Goal: Information Seeking & Learning: Learn about a topic

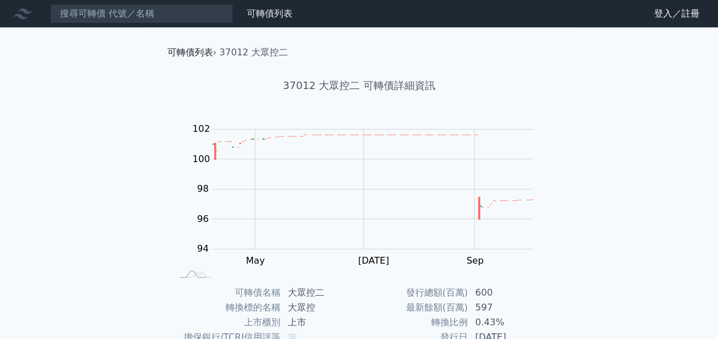
click at [197, 48] on link "可轉債列表" at bounding box center [190, 52] width 46 height 11
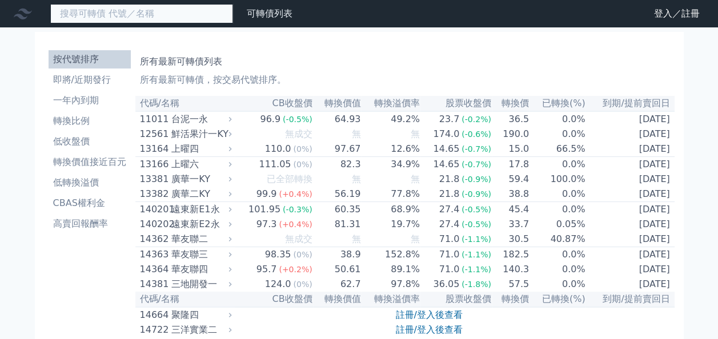
click at [184, 18] on input at bounding box center [141, 13] width 183 height 19
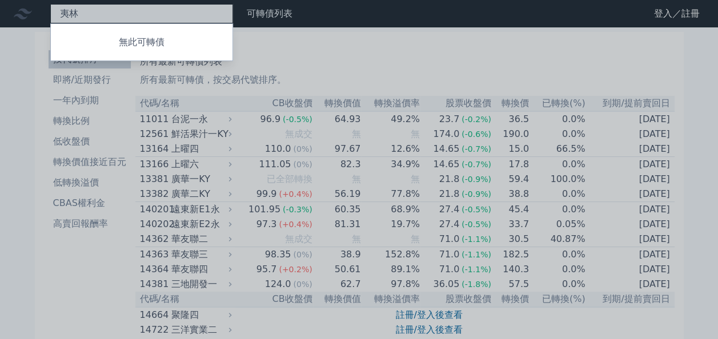
type input "夷"
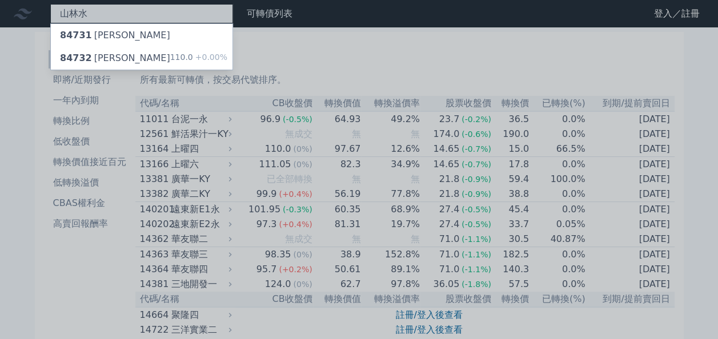
type input "山林水"
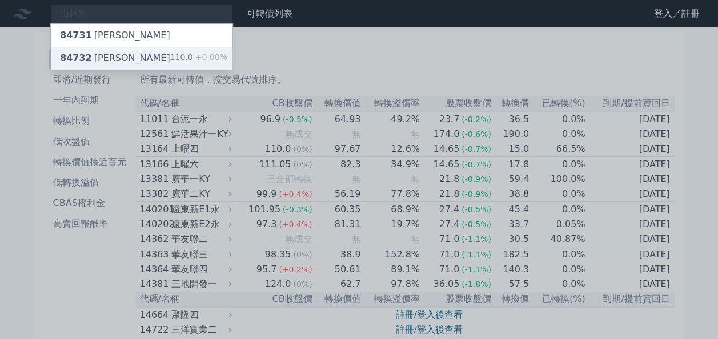
click at [130, 53] on div "84732 山林水二 110.0 +0.00%" at bounding box center [142, 58] width 182 height 23
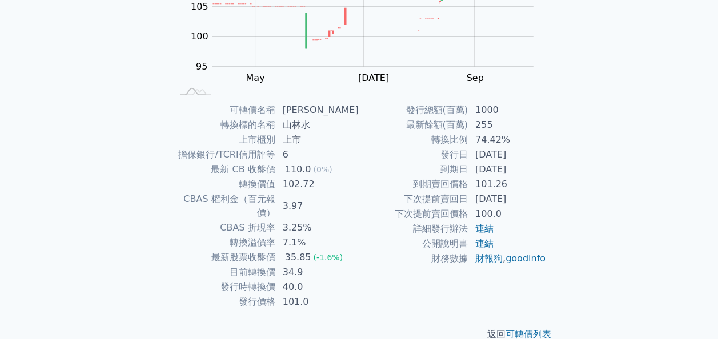
scroll to position [190, 0]
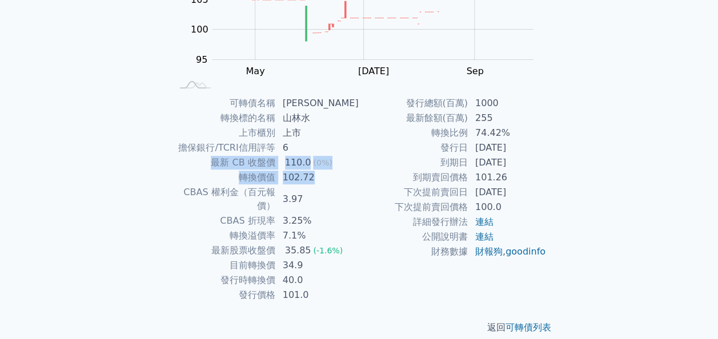
drag, startPoint x: 317, startPoint y: 178, endPoint x: 217, endPoint y: 169, distance: 100.8
click at [217, 169] on tbody "可轉債名稱 山林水二 轉換標的名稱 山林水 上市櫃別 上市 擔保銀行/TCRI信用評等 6 最新 CB 收盤價 110.0 (0%) 轉換價值 102.72 …" at bounding box center [265, 199] width 187 height 207
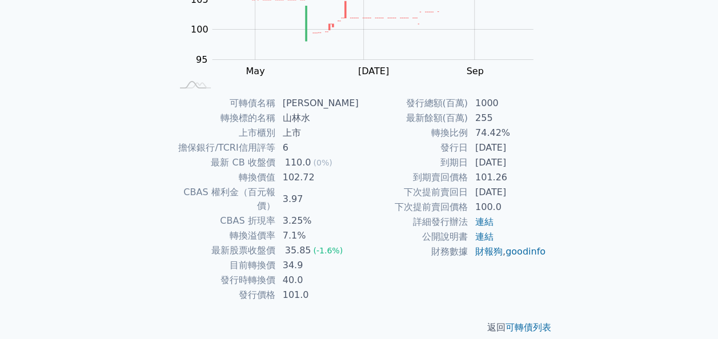
click at [336, 256] on div "可轉債列表 財務數據 可轉債列表 財務數據 登入／註冊 登入／註冊 可轉債列表 › 84732 山林水二 84732 山林水二 可轉債詳細資訊 Zoom Ou…" at bounding box center [359, 81] width 718 height 542
drag, startPoint x: 607, startPoint y: 148, endPoint x: 613, endPoint y: 134, distance: 15.4
click at [336, 142] on div "可轉債列表 財務數據 可轉債列表 財務數據 登入／註冊 登入／註冊 可轉債列表 › 84732 山林水二 84732 山林水二 可轉債詳細資訊 Zoom Ou…" at bounding box center [359, 81] width 718 height 542
